Goal: Task Accomplishment & Management: Use online tool/utility

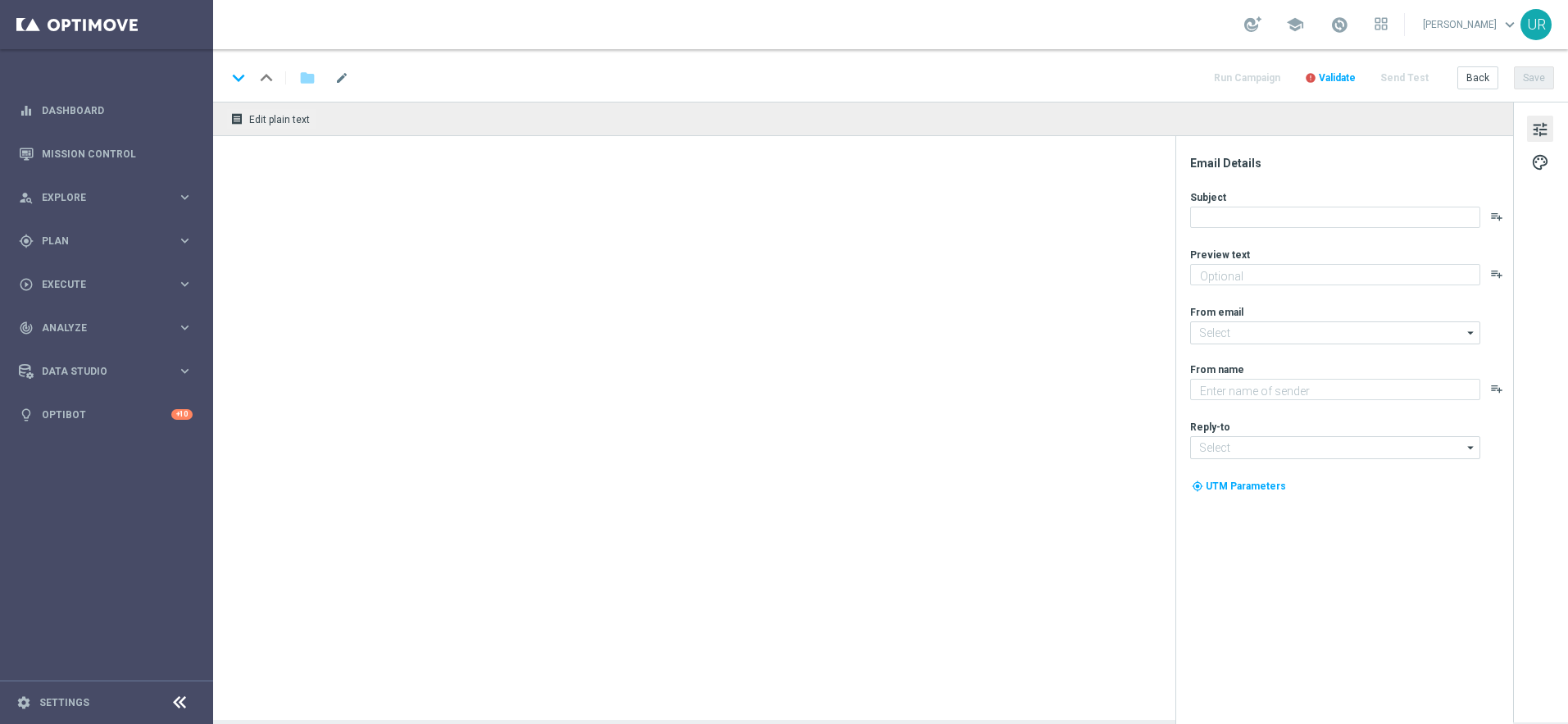
type textarea "LOTTO 6aus49 mit S77 & S6 zum Sparpreis."
type textarea "Lottoland"
type input "[EMAIL_ADDRESS][DOMAIN_NAME]"
type textarea "LOTTO 6aus49 mit S77 & S6 zum Sparpreis."
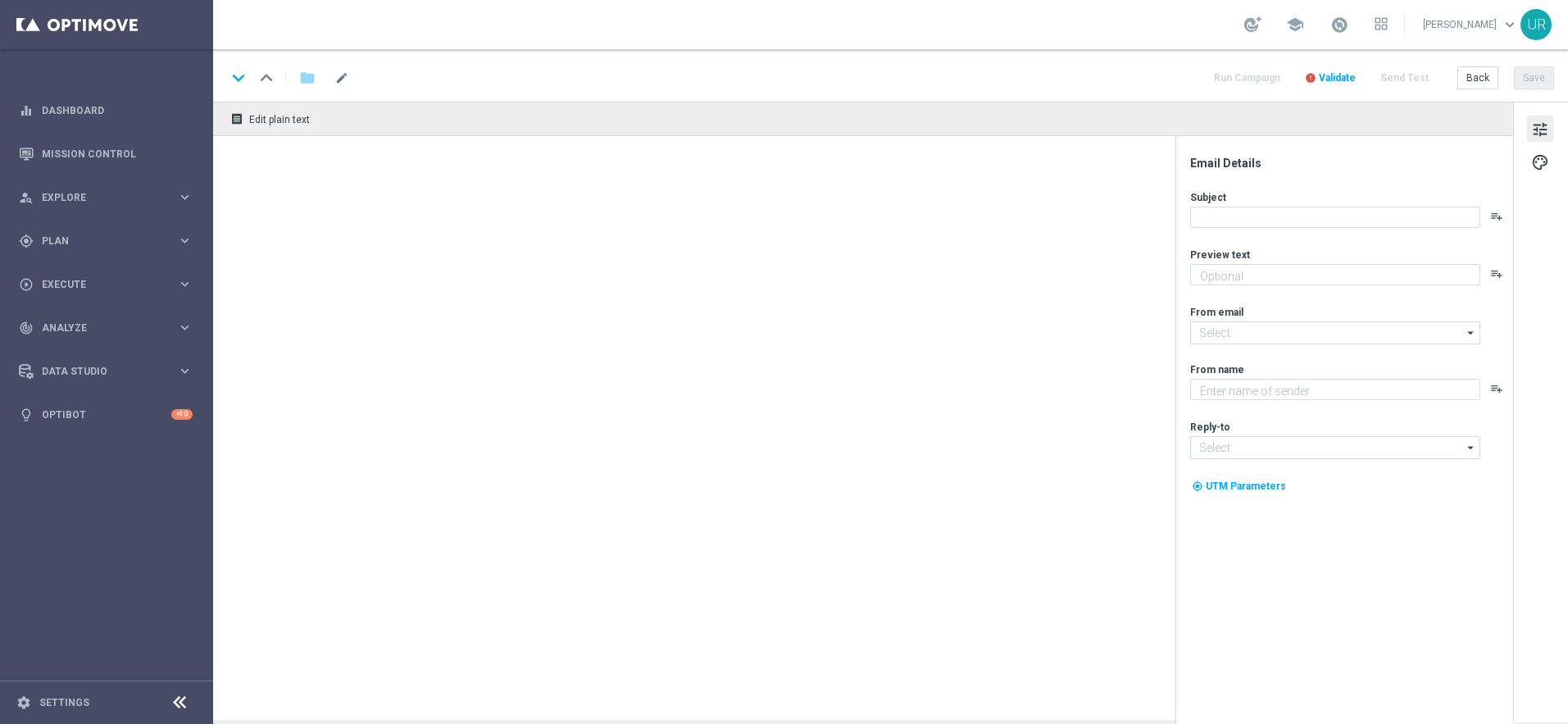
type textarea "Lottoland"
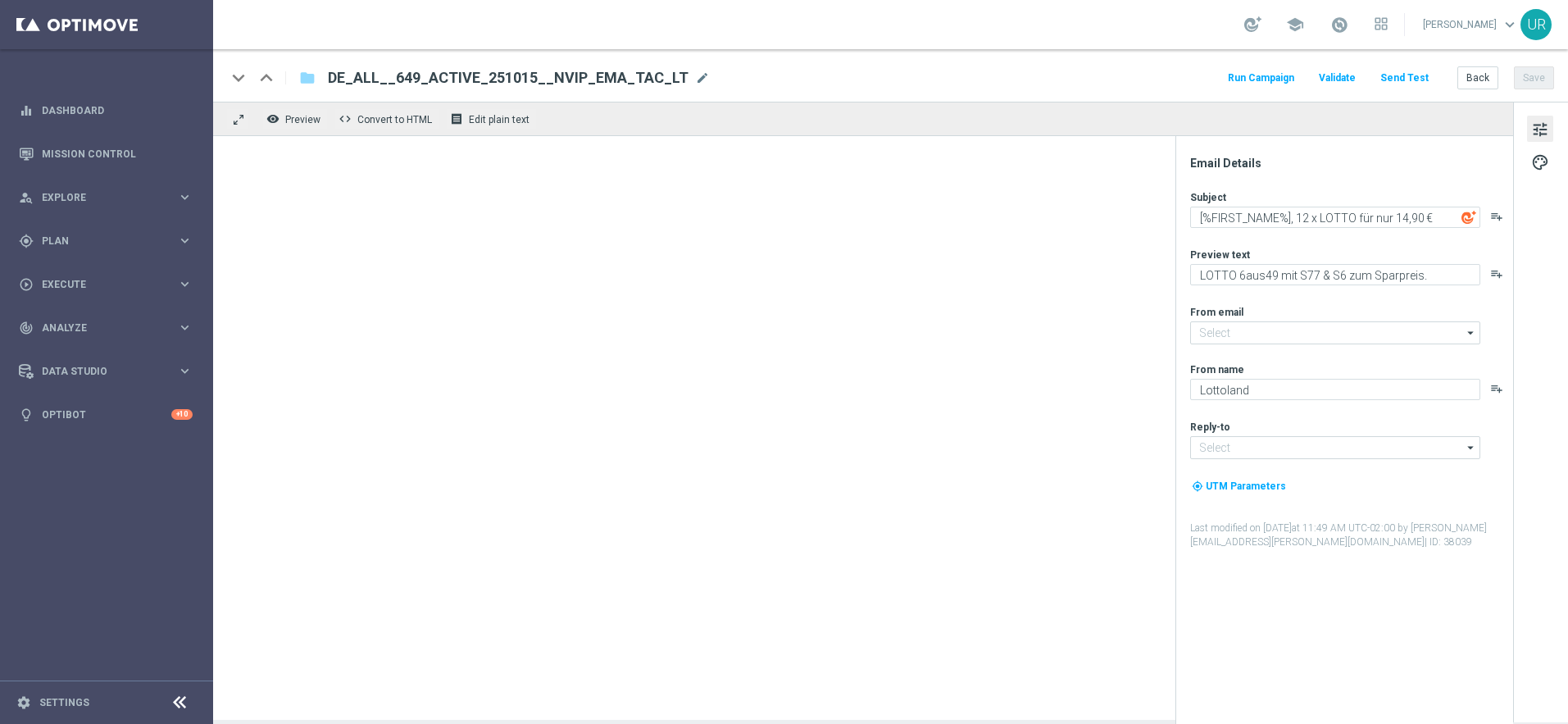
type input "[EMAIL_ADDRESS][DOMAIN_NAME]"
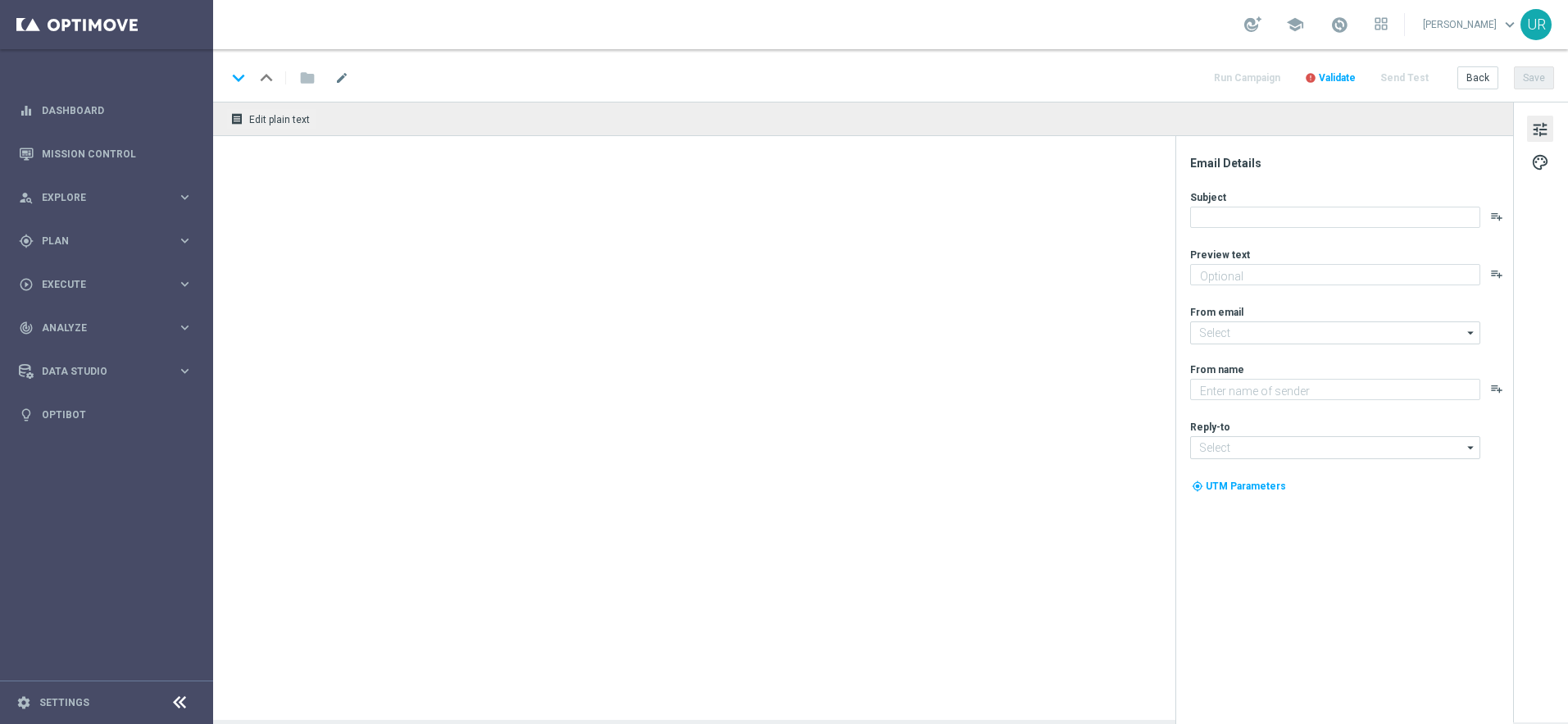
type textarea "LOTTO 6aus49 mit S77 & S6 zum Sparpreis."
type textarea "Lottoland"
type input "[EMAIL_ADDRESS][DOMAIN_NAME]"
